Goal: Task Accomplishment & Management: Use online tool/utility

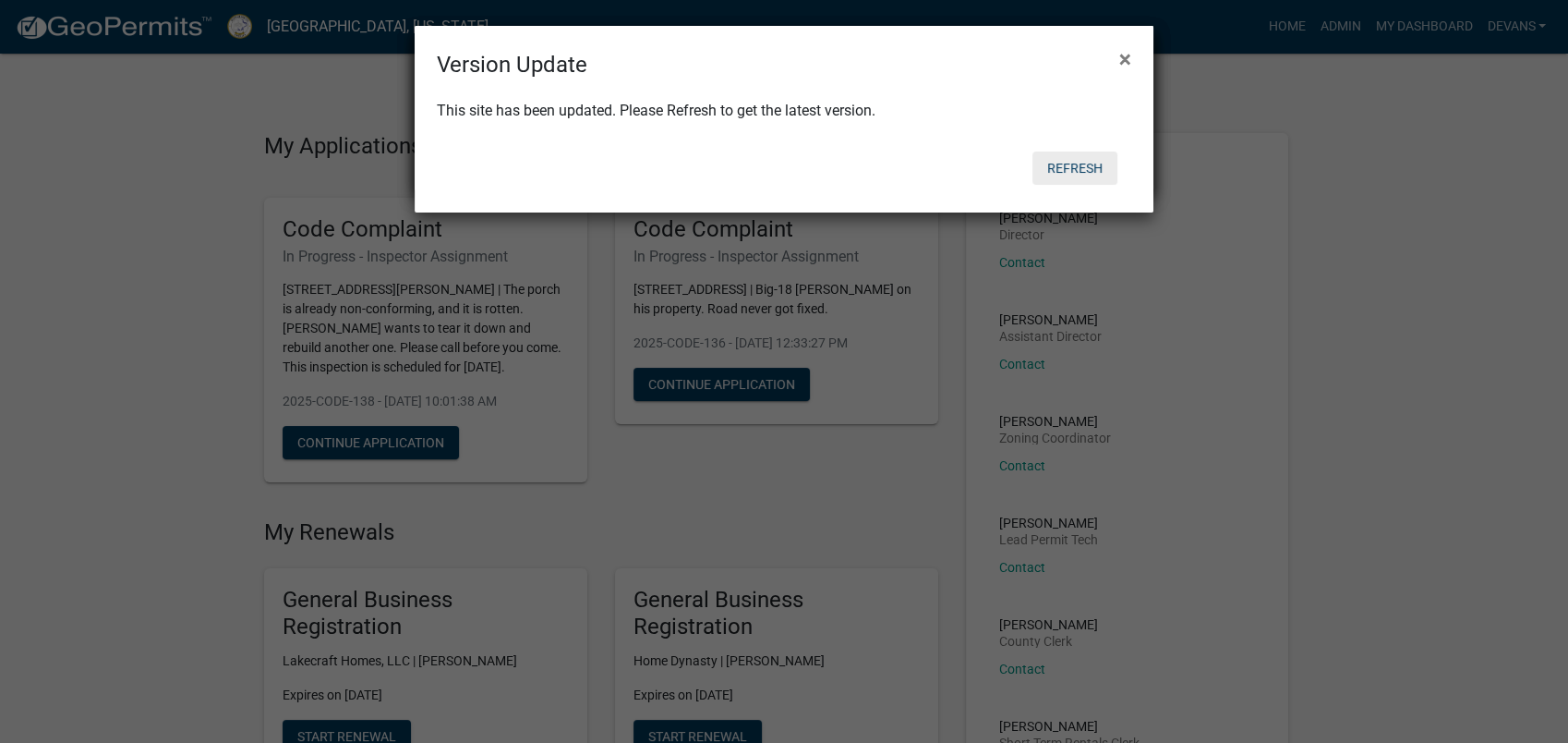
click at [1049, 159] on button "Refresh" at bounding box center [1075, 168] width 85 height 34
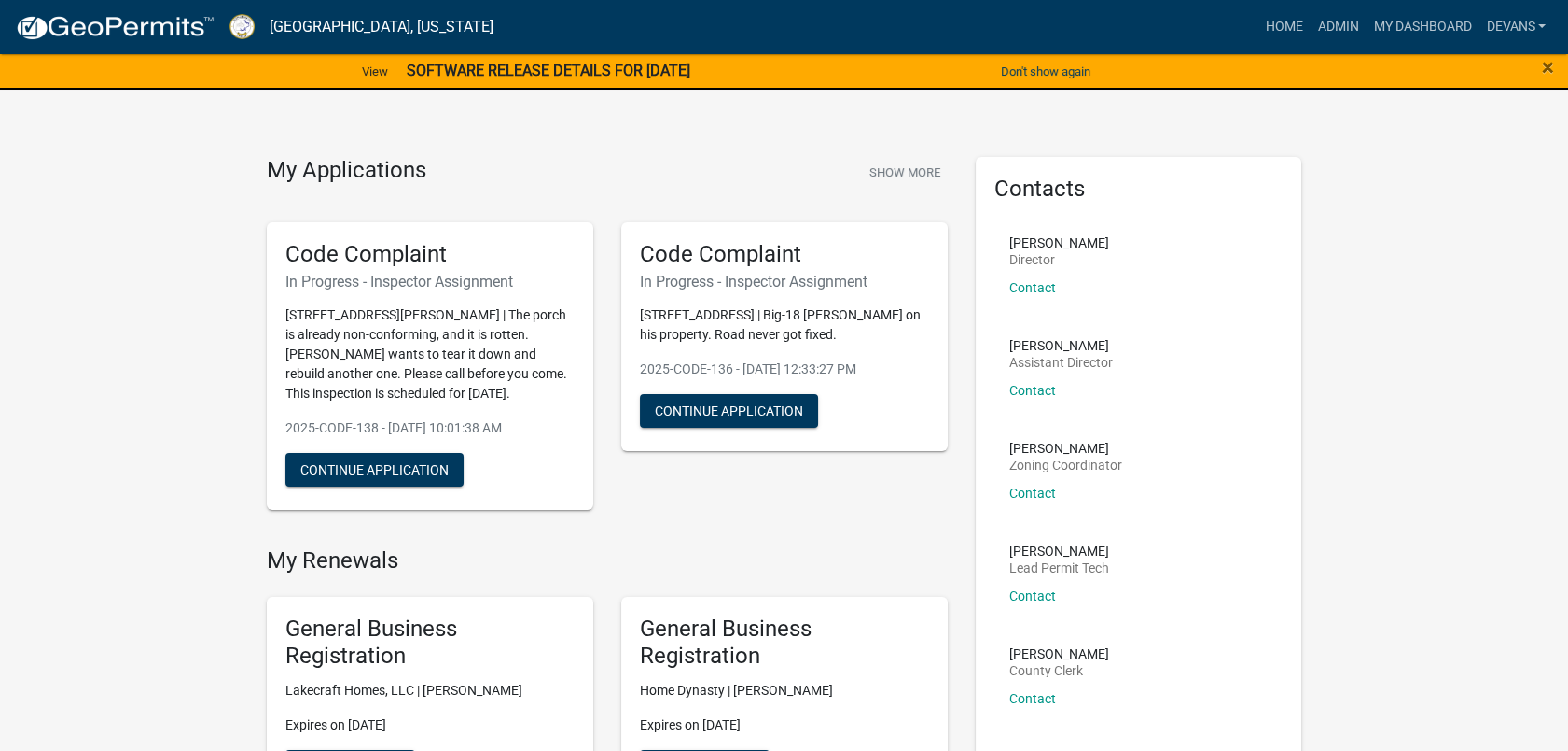
click at [1537, 65] on div "×" at bounding box center [1502, 71] width 131 height 39
click at [1545, 62] on span "×" at bounding box center [1548, 67] width 12 height 26
click at [1542, 67] on span "×" at bounding box center [1548, 67] width 12 height 26
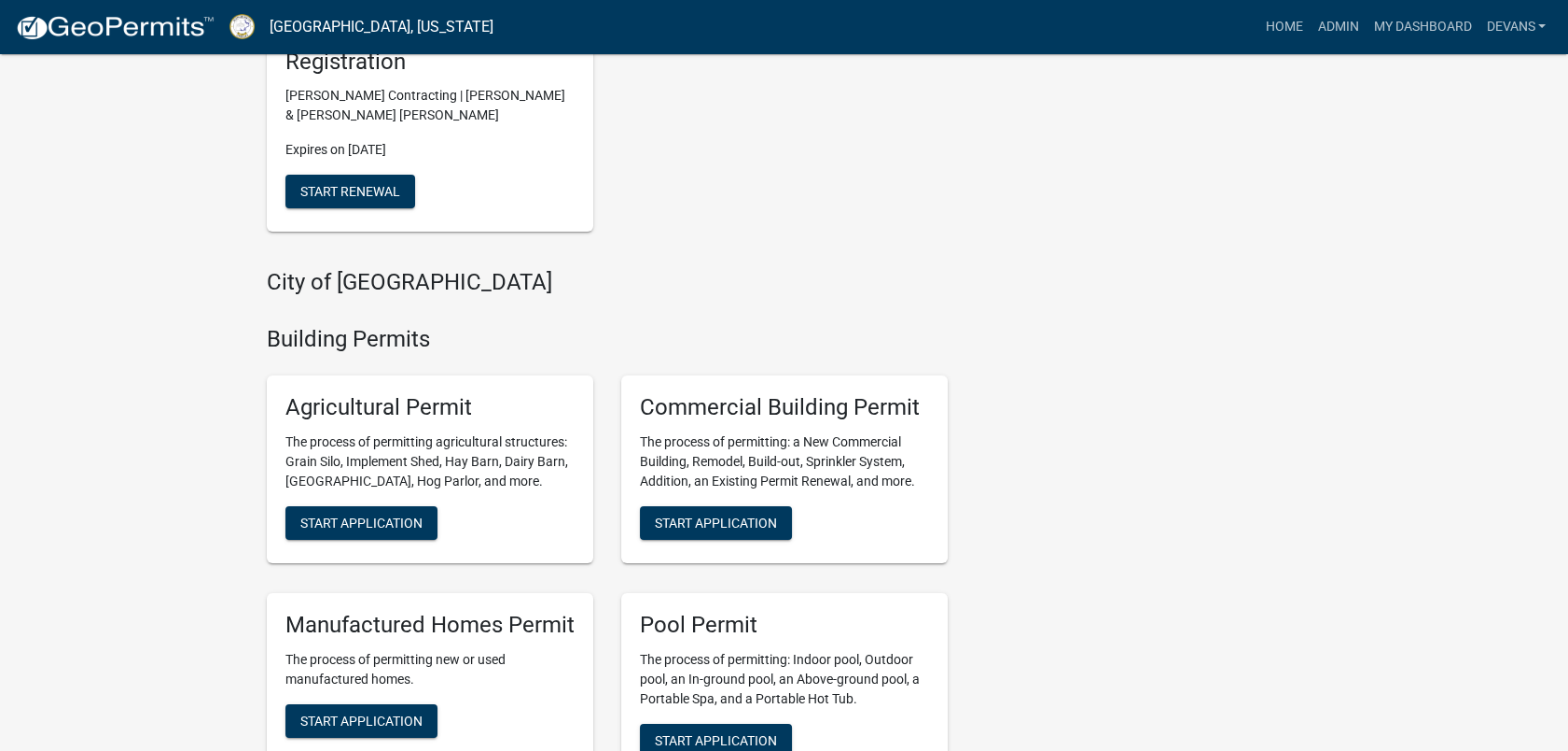
scroll to position [933, 0]
